Goal: Task Accomplishment & Management: Manage account settings

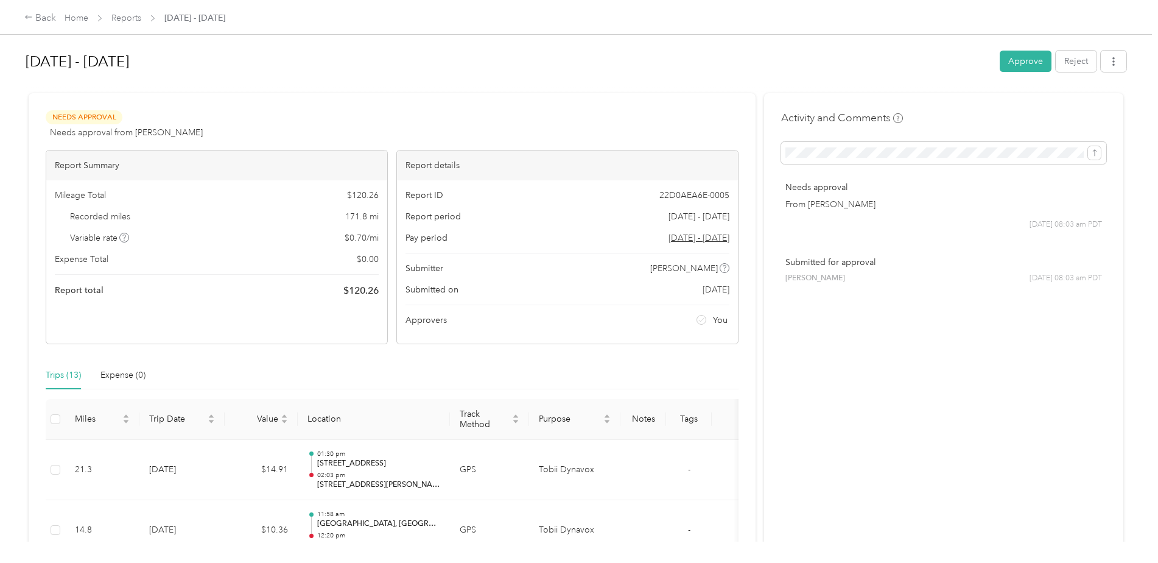
click at [1011, 57] on button "Approve" at bounding box center [1026, 61] width 52 height 21
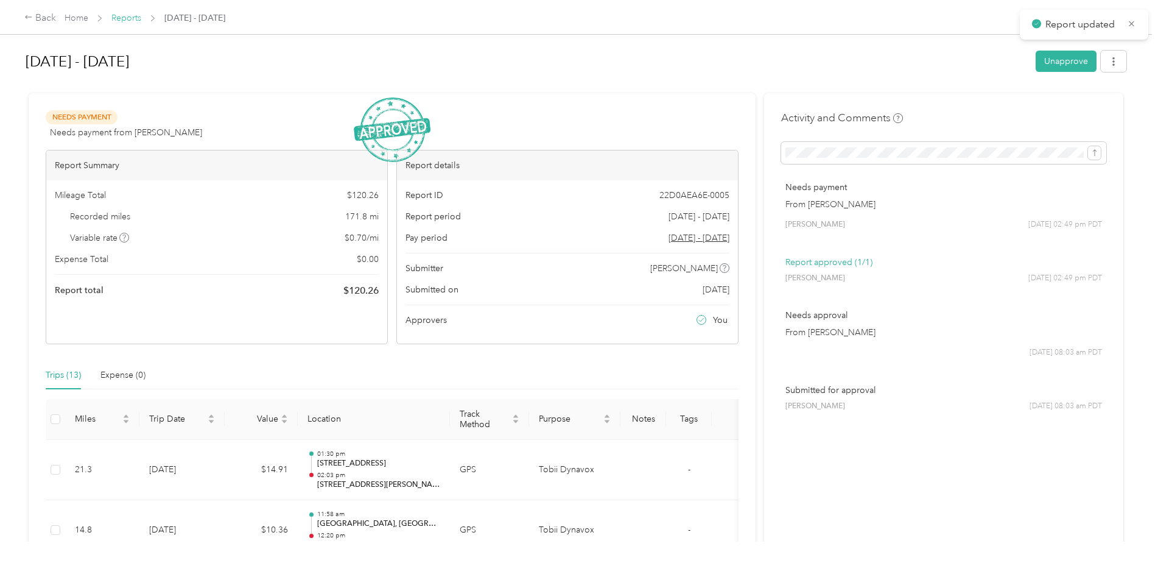
click at [118, 17] on link "Reports" at bounding box center [126, 18] width 30 height 10
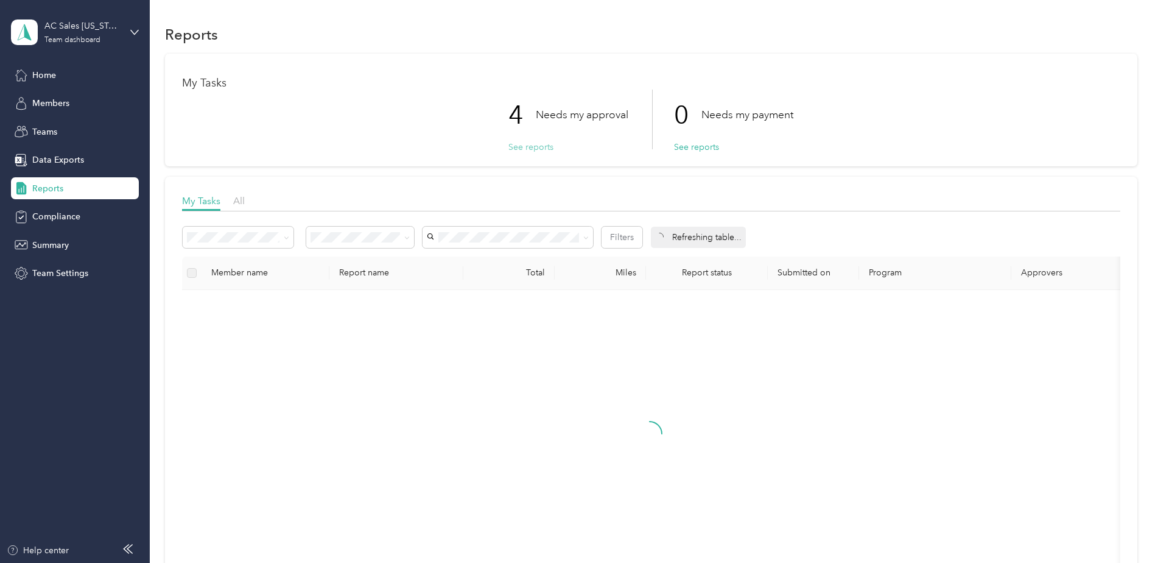
click at [526, 144] on button "See reports" at bounding box center [530, 147] width 45 height 13
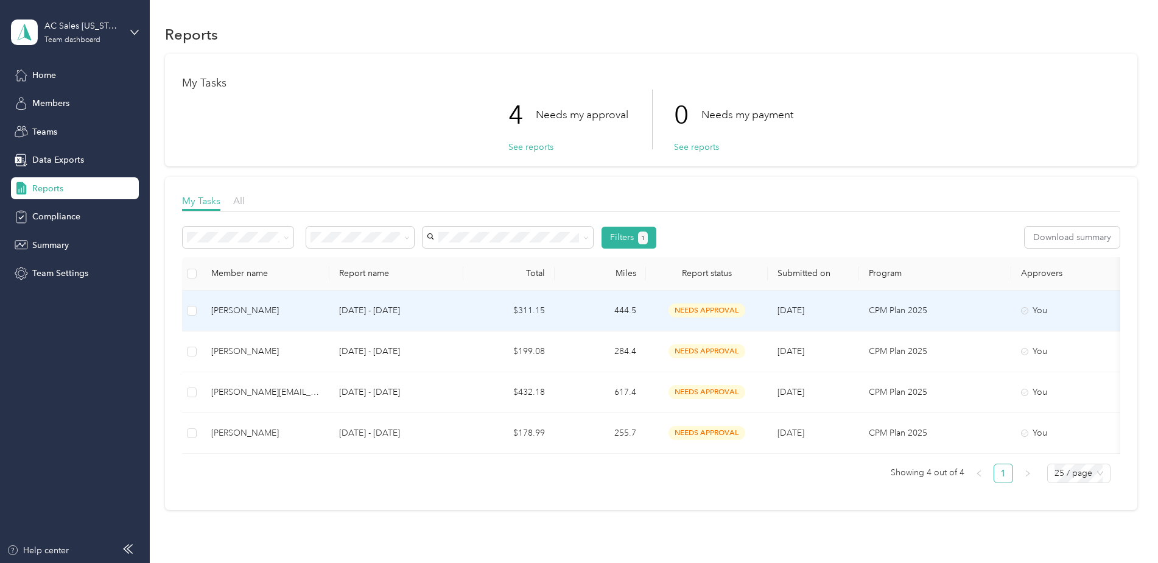
click at [946, 299] on td "CPM Plan 2025" at bounding box center [935, 310] width 152 height 41
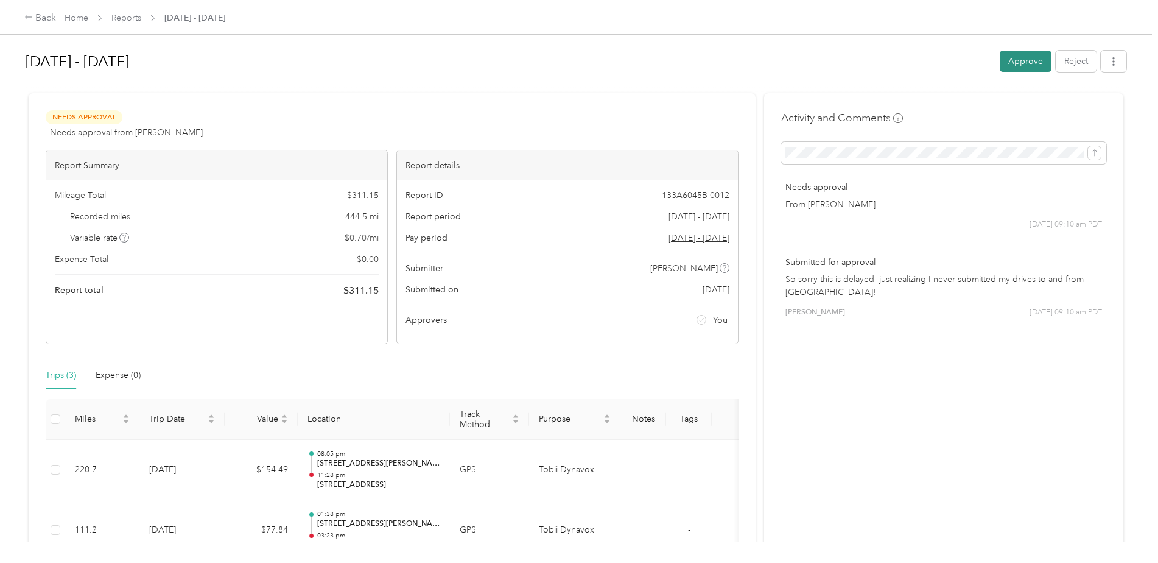
click at [1036, 61] on button "Approve" at bounding box center [1026, 61] width 52 height 21
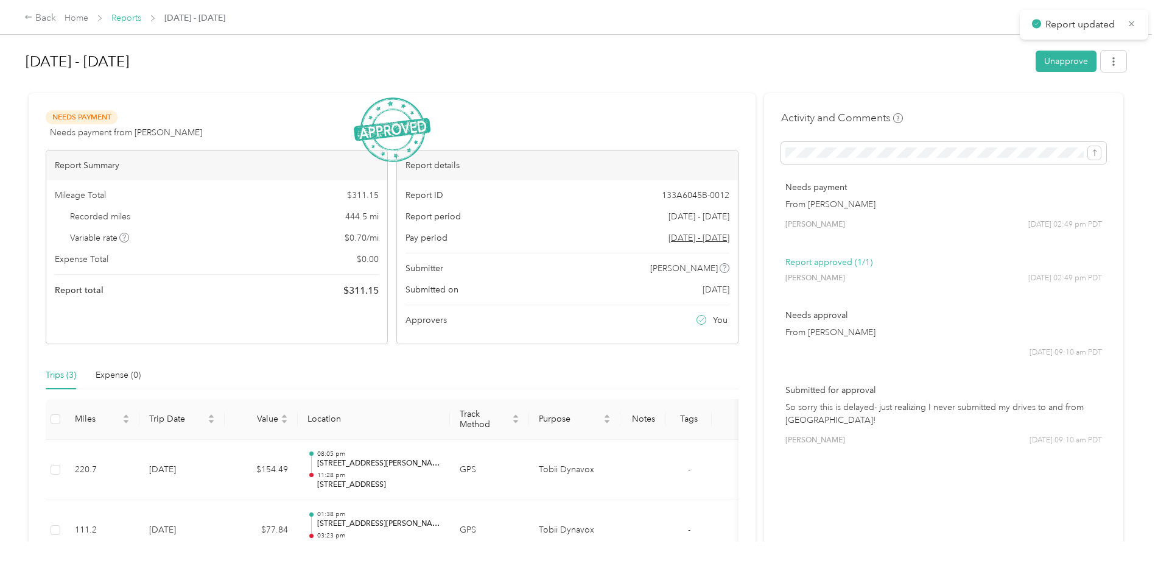
click at [124, 16] on link "Reports" at bounding box center [126, 18] width 30 height 10
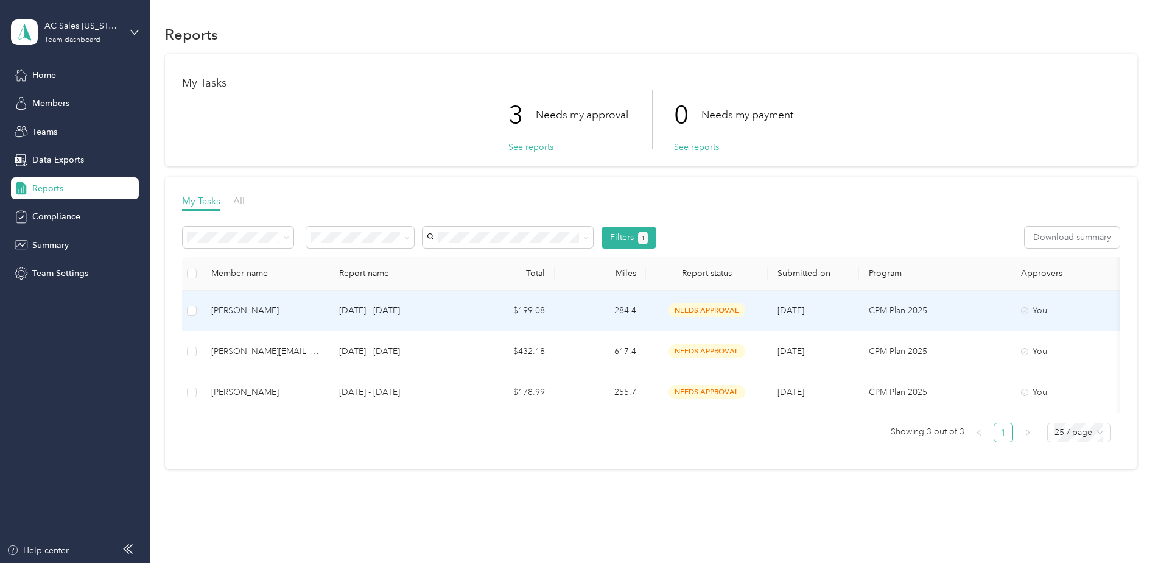
click at [365, 314] on p "[DATE] - [DATE]" at bounding box center [396, 310] width 114 height 13
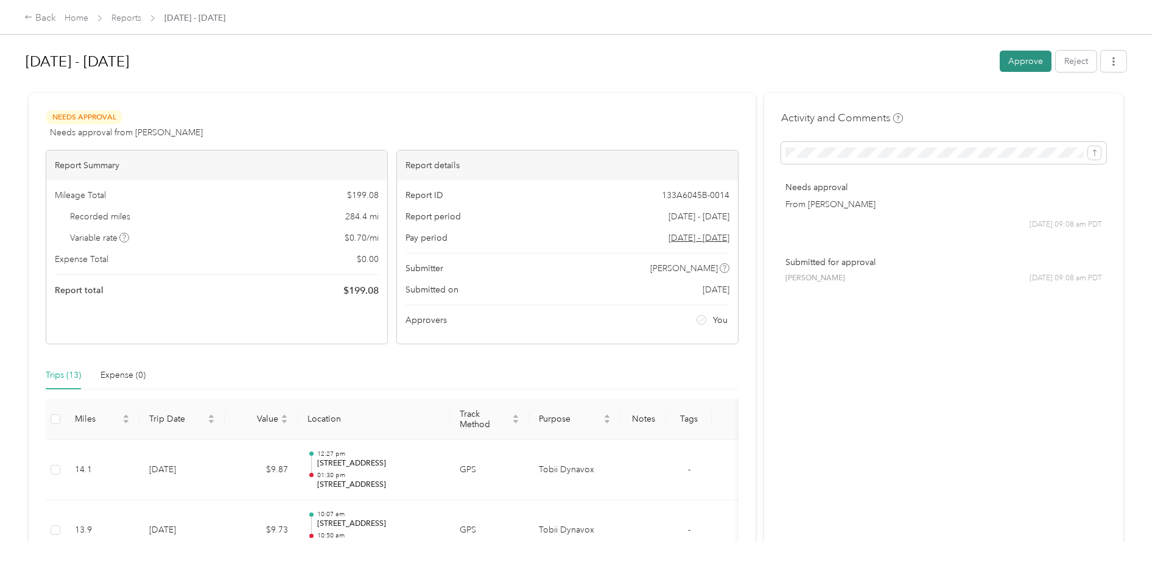
click at [1017, 60] on button "Approve" at bounding box center [1026, 61] width 52 height 21
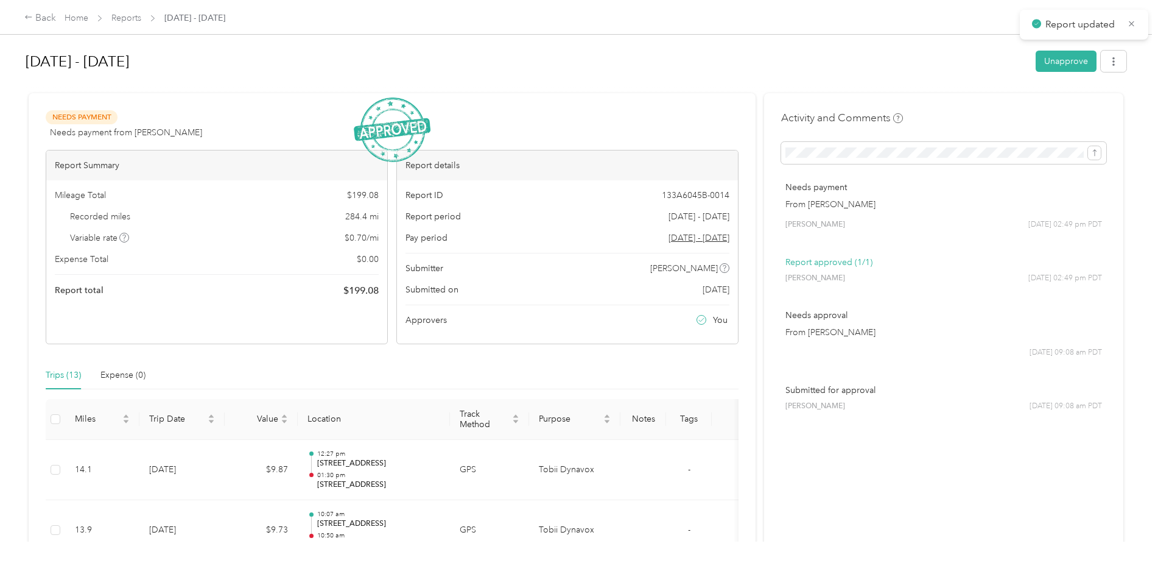
click at [132, 12] on span "Reports" at bounding box center [126, 18] width 30 height 13
click at [141, 16] on link "Reports" at bounding box center [126, 18] width 30 height 10
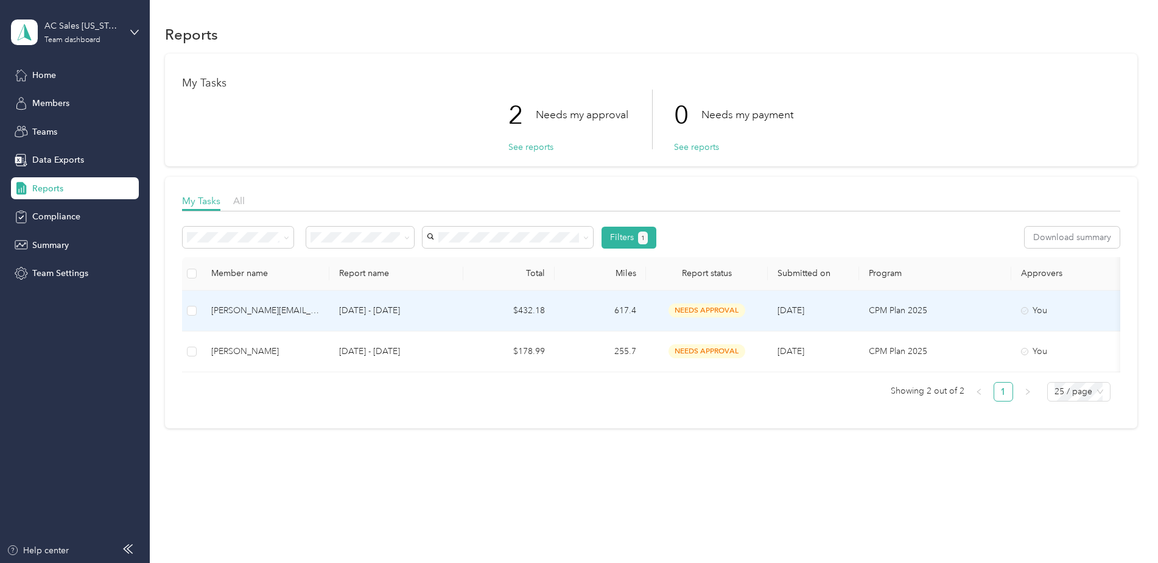
click at [899, 315] on p "CPM Plan 2025" at bounding box center [935, 310] width 133 height 13
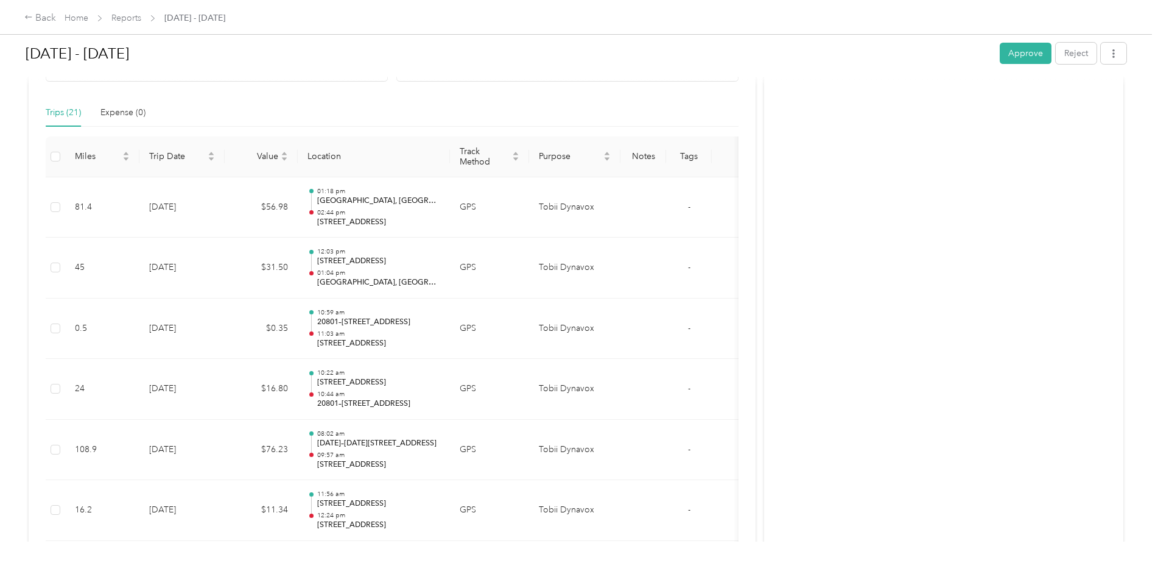
scroll to position [61, 0]
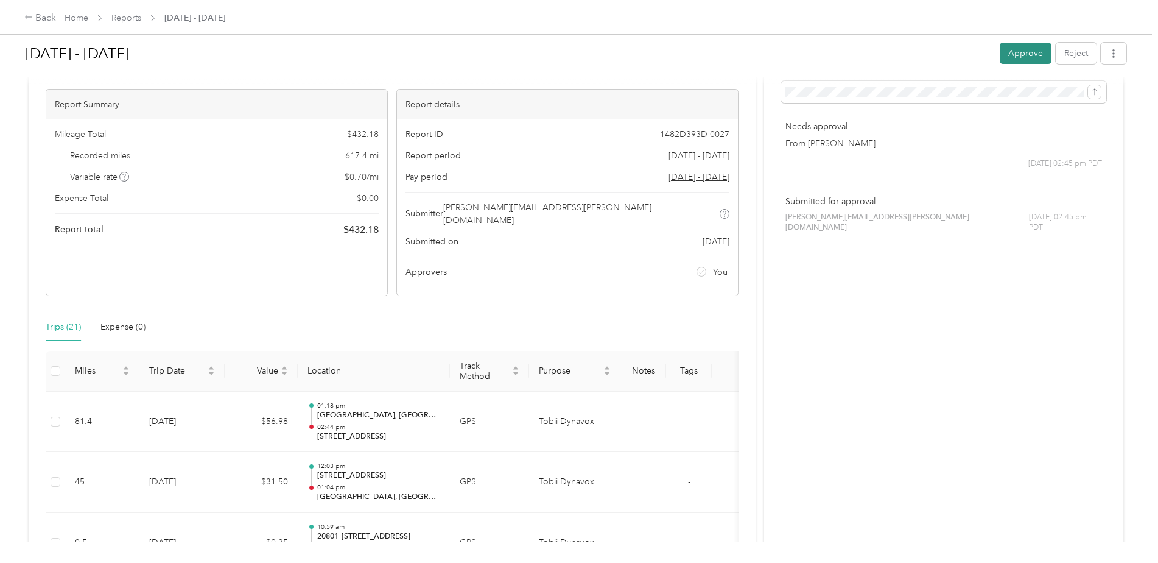
click at [1015, 55] on button "Approve" at bounding box center [1026, 53] width 52 height 21
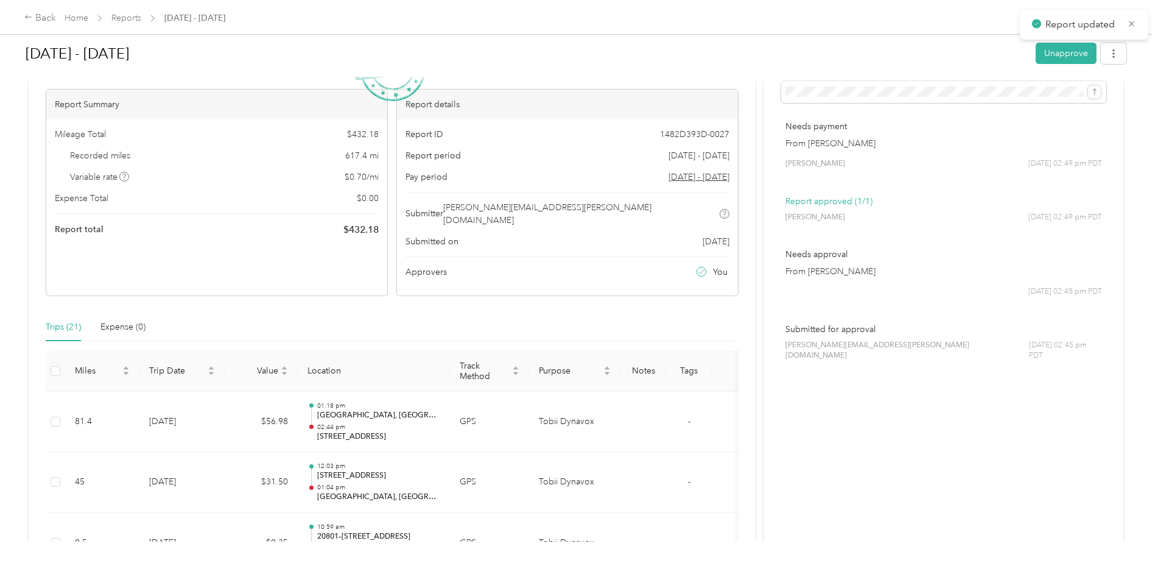
click at [115, 12] on span "Reports" at bounding box center [126, 18] width 30 height 13
click at [127, 19] on link "Reports" at bounding box center [126, 18] width 30 height 10
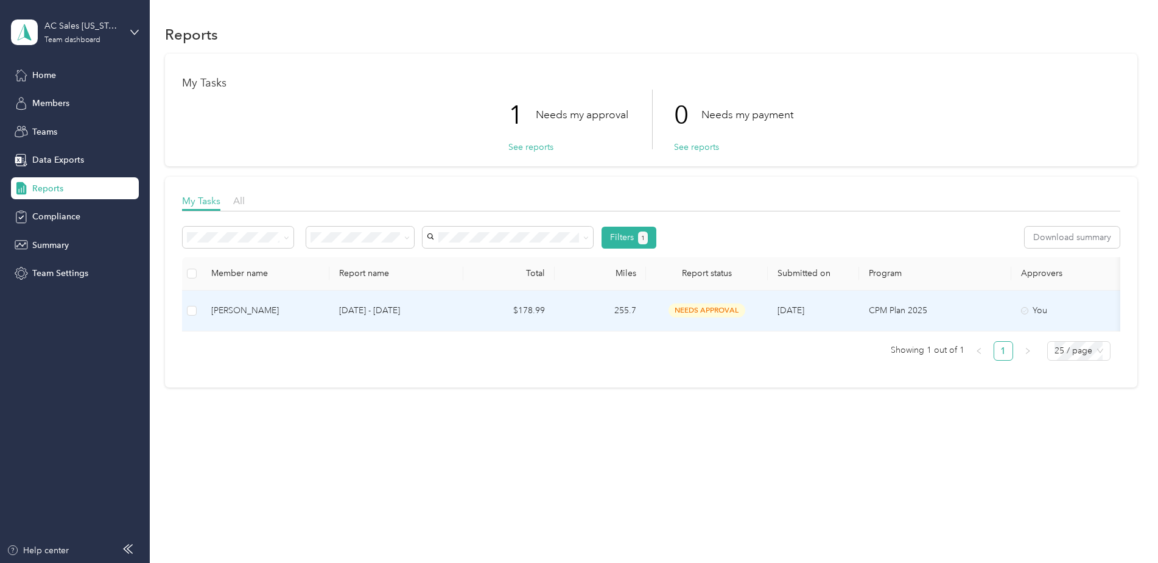
click at [676, 307] on span "needs approval" at bounding box center [707, 310] width 77 height 14
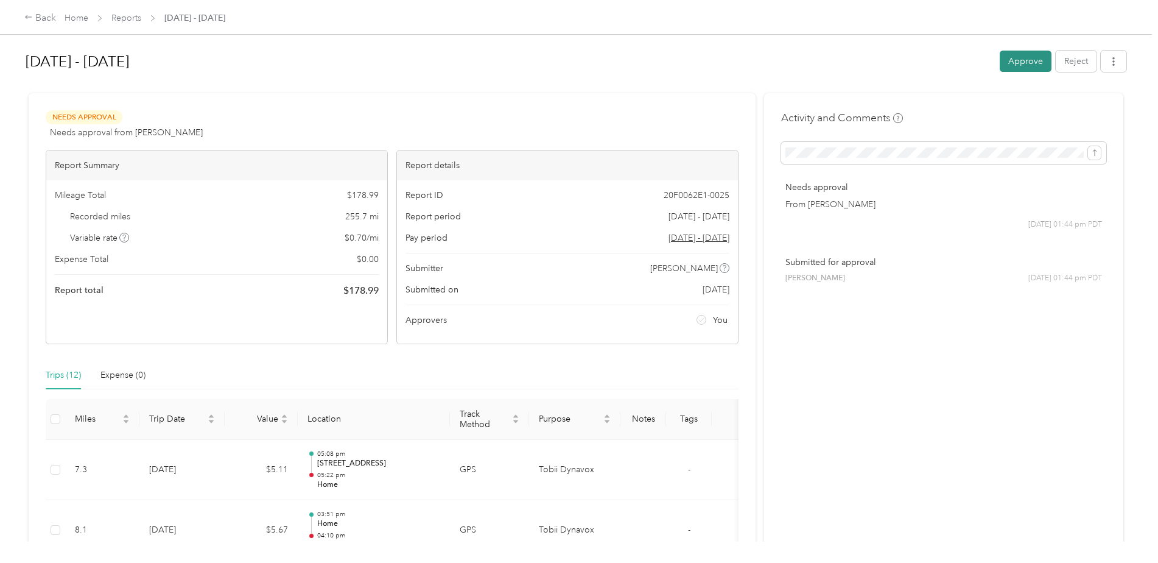
click at [1025, 70] on button "Approve" at bounding box center [1026, 61] width 52 height 21
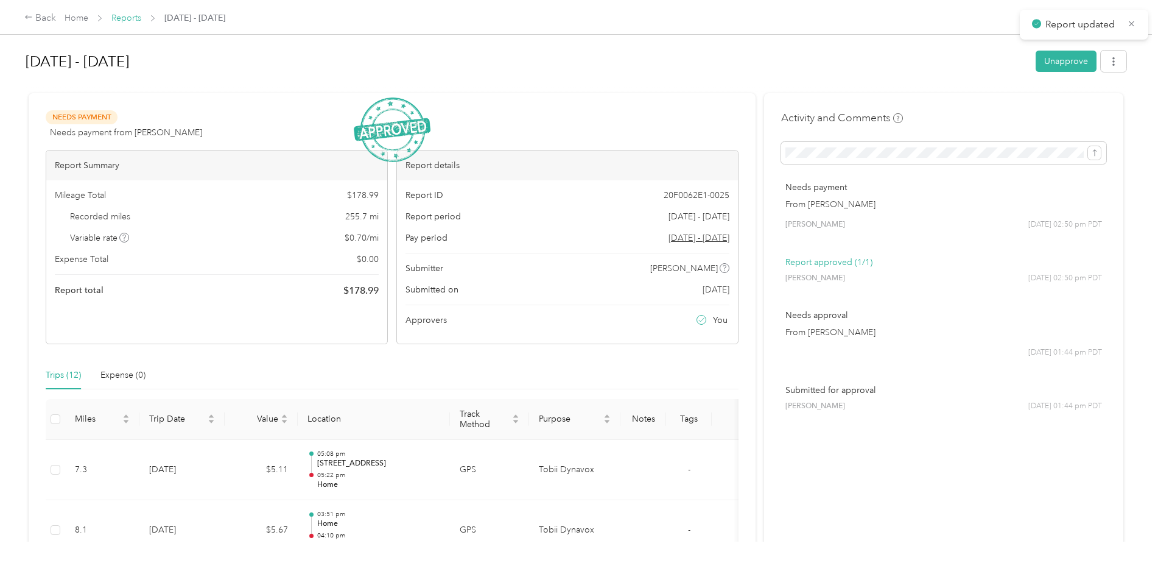
click at [113, 19] on link "Reports" at bounding box center [126, 18] width 30 height 10
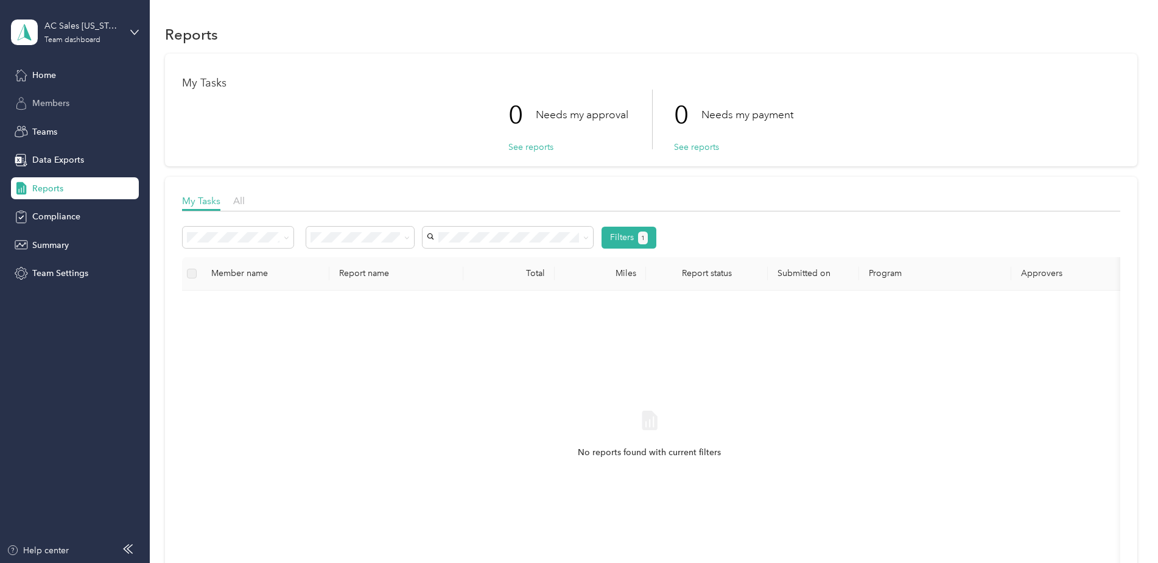
click at [86, 100] on div "Members" at bounding box center [75, 104] width 128 height 22
